Goal: Task Accomplishment & Management: Complete application form

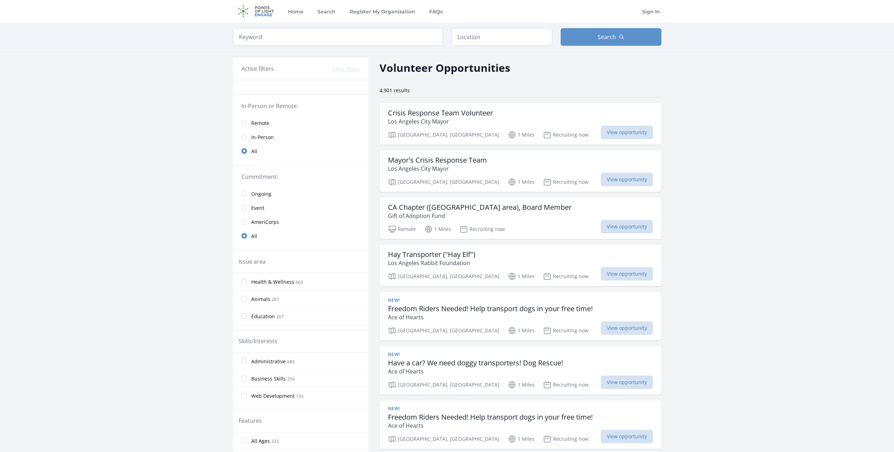
click at [262, 137] on span "In-Person" at bounding box center [262, 137] width 23 height 7
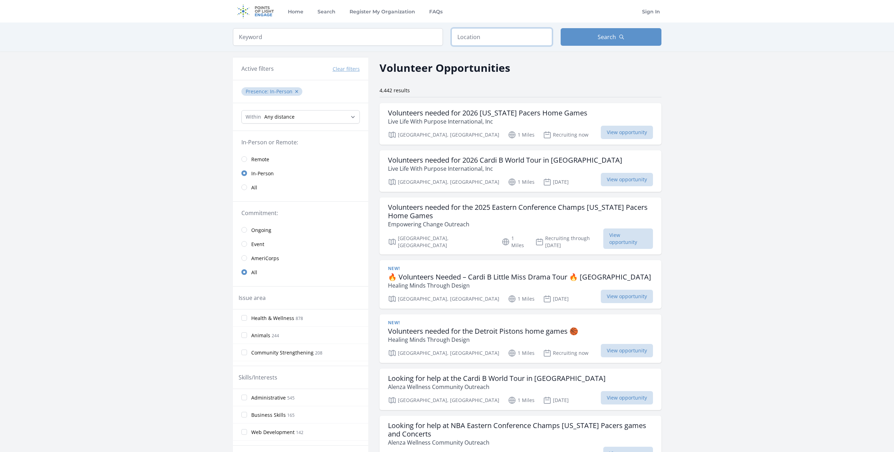
click at [496, 39] on input "text" at bounding box center [501, 37] width 101 height 18
type input "Las Vegas, NV 89149, USA"
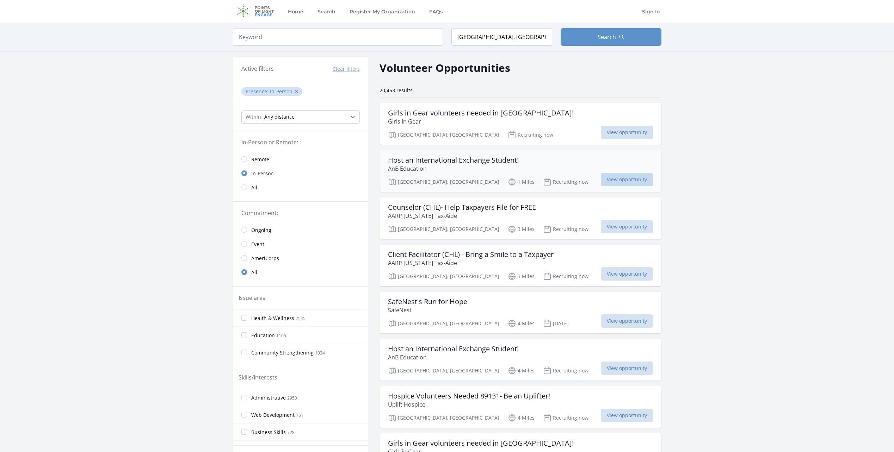
click at [601, 179] on span "View opportunity" at bounding box center [627, 179] width 52 height 13
click at [474, 114] on h3 "Girls in Gear volunteers needed in Las Vegas!" at bounding box center [481, 113] width 186 height 8
